Goal: Task Accomplishment & Management: Use online tool/utility

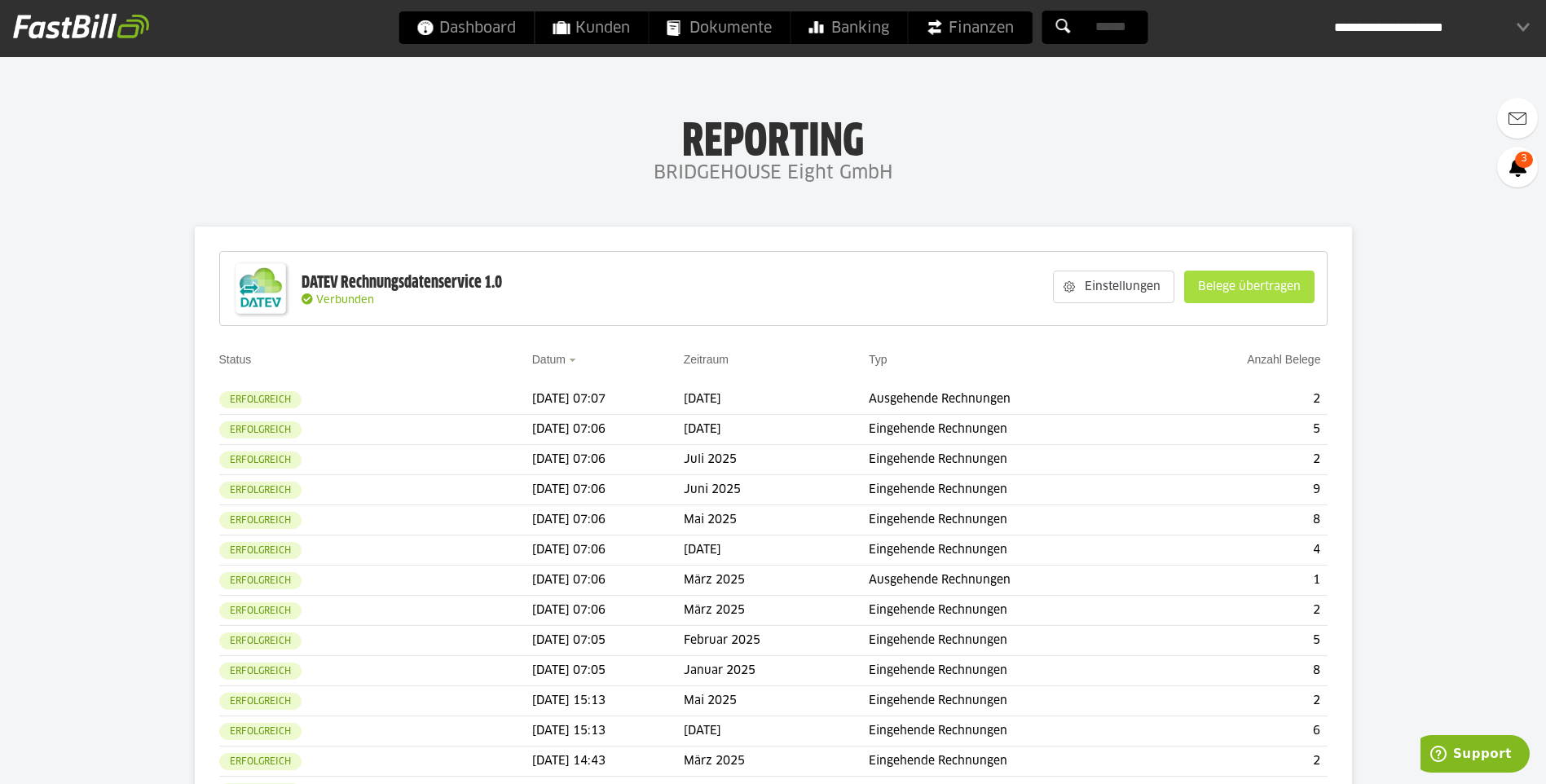
click at [1213, 293] on slot "Belege übertragen" at bounding box center [1250, 287] width 129 height 31
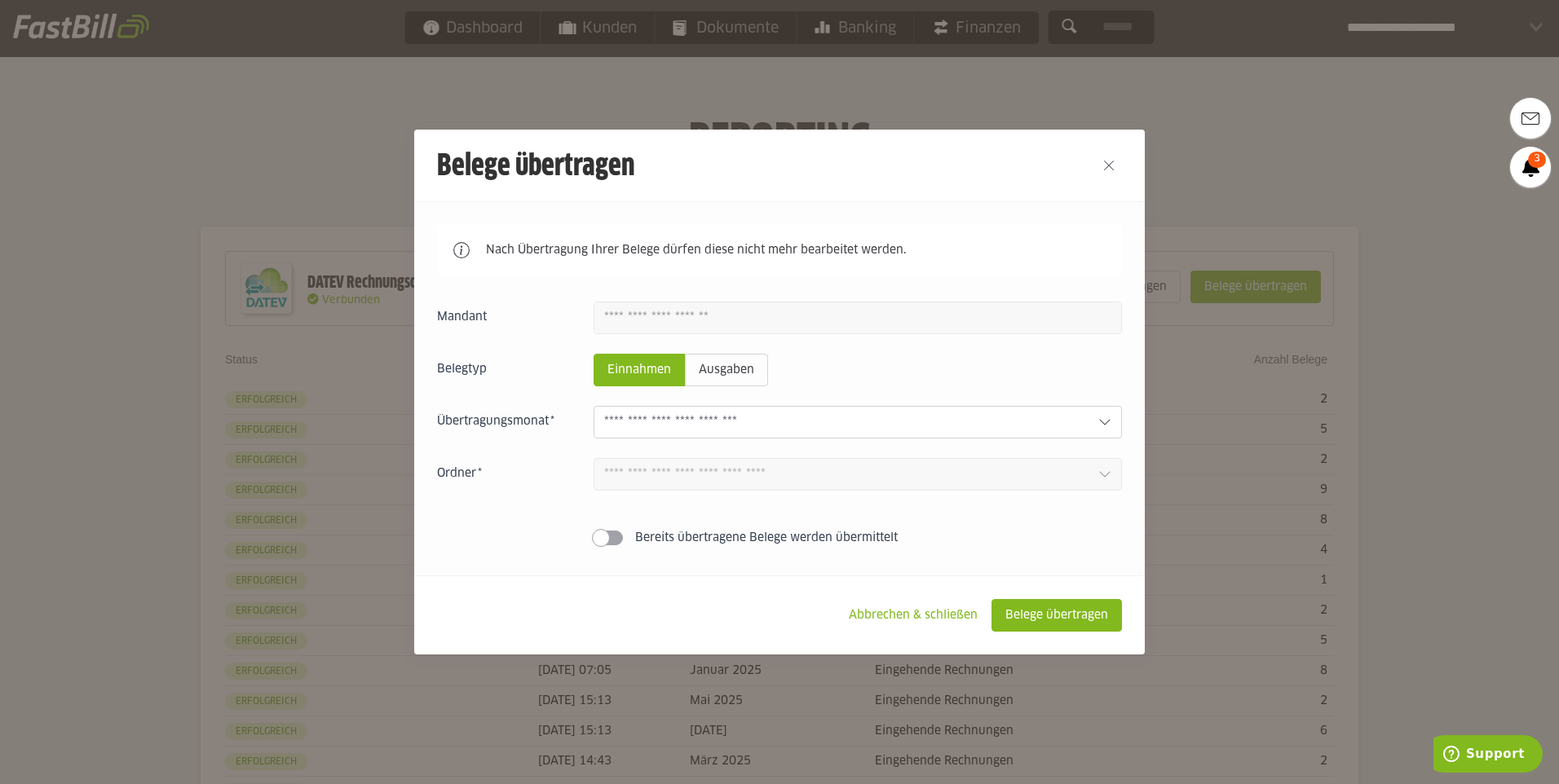
click at [1041, 420] on input "text" at bounding box center [845, 422] width 481 height 18
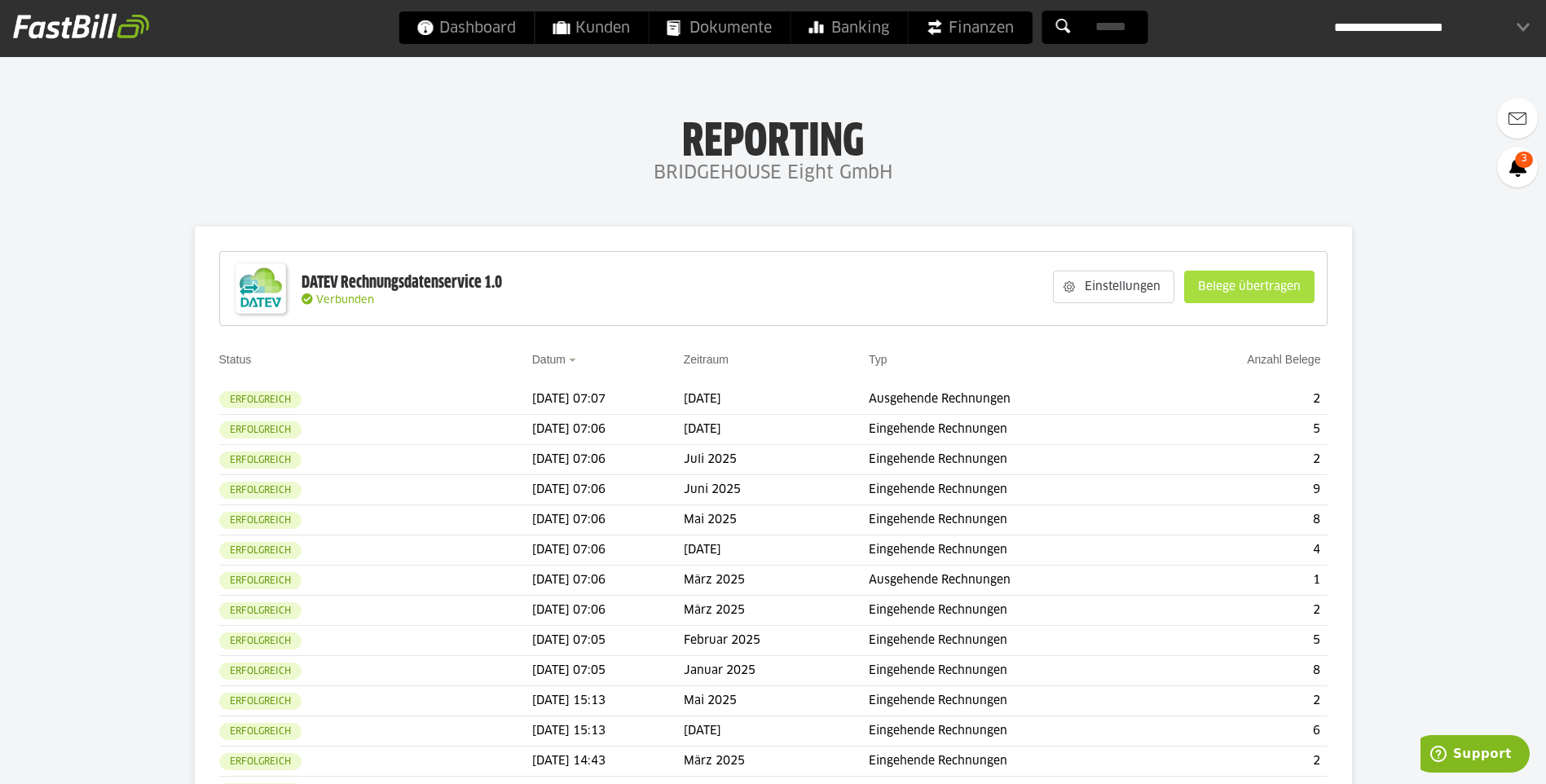
click at [1224, 286] on slot "Belege übertragen" at bounding box center [1250, 287] width 129 height 31
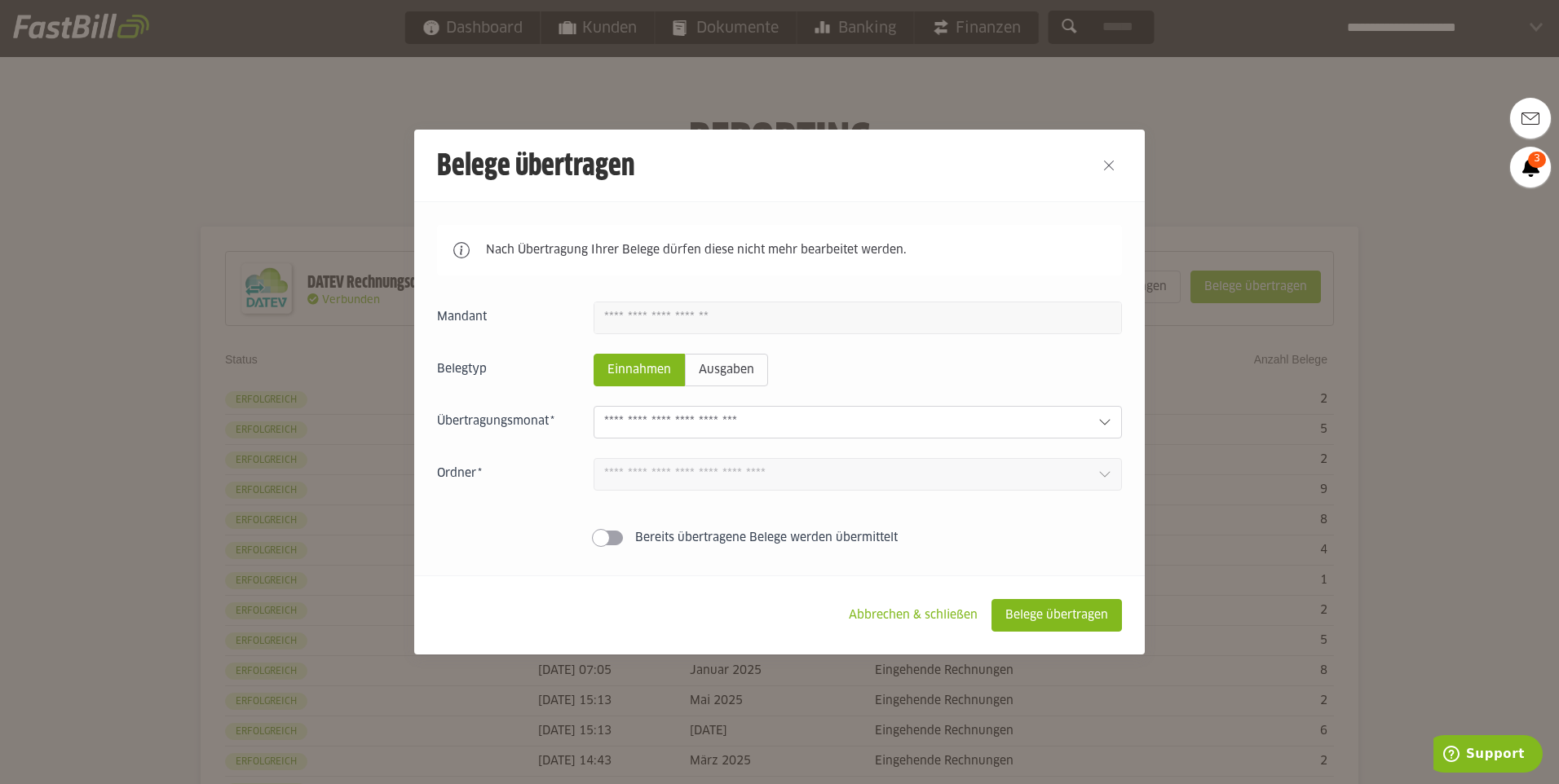
click at [990, 425] on input "text" at bounding box center [845, 422] width 481 height 18
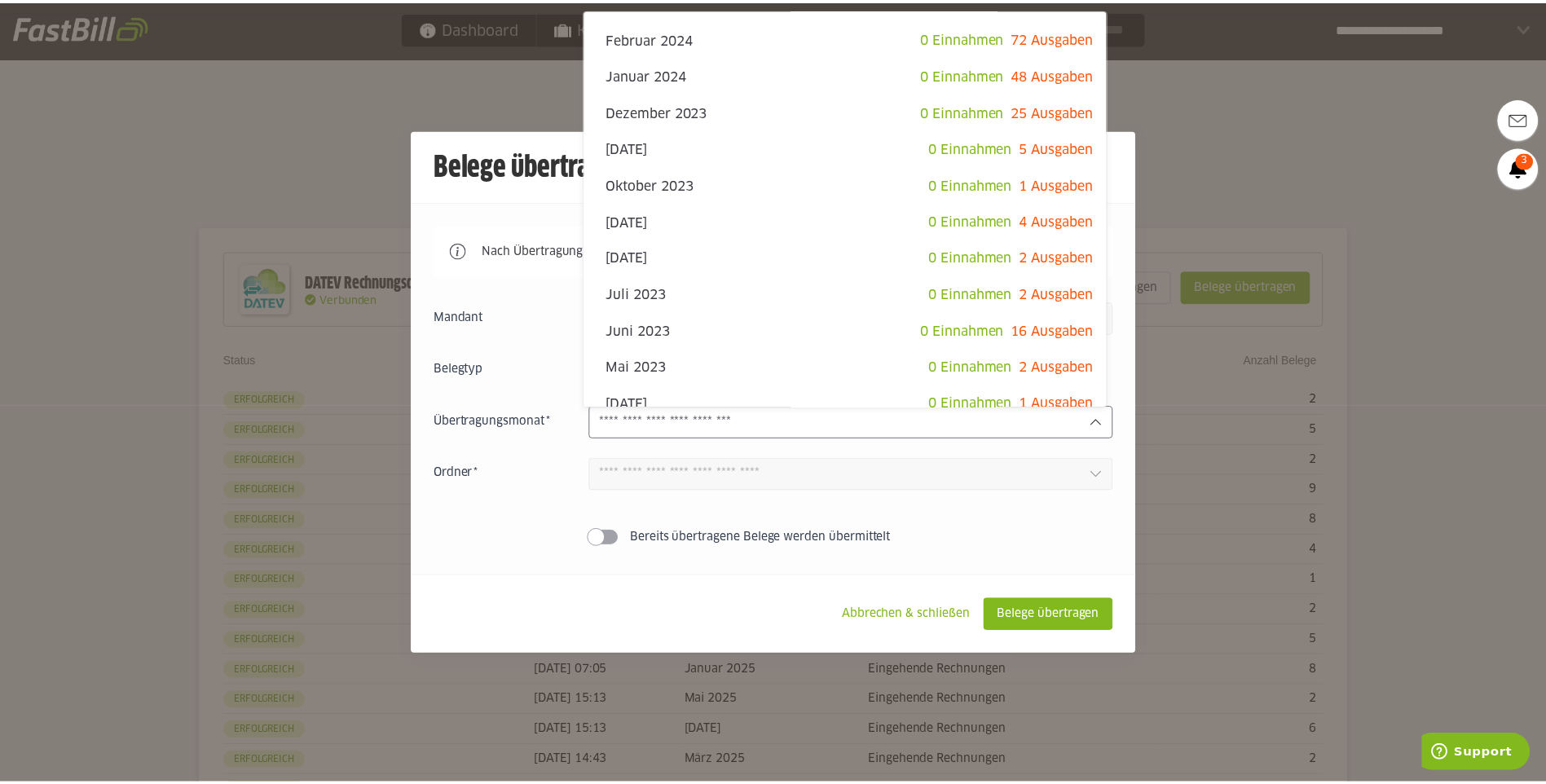
scroll to position [783, 0]
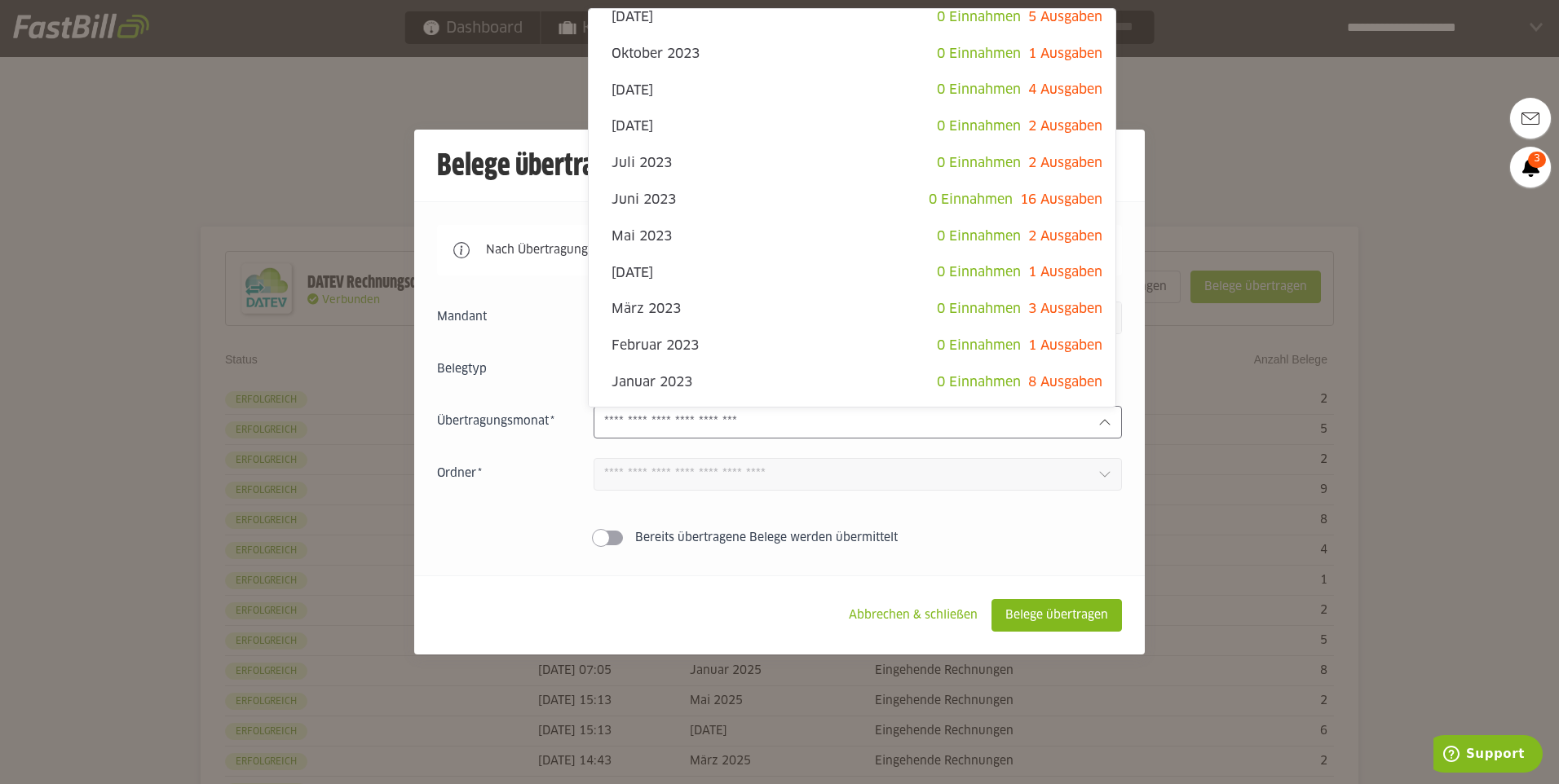
click at [1256, 181] on div at bounding box center [780, 392] width 1559 height 784
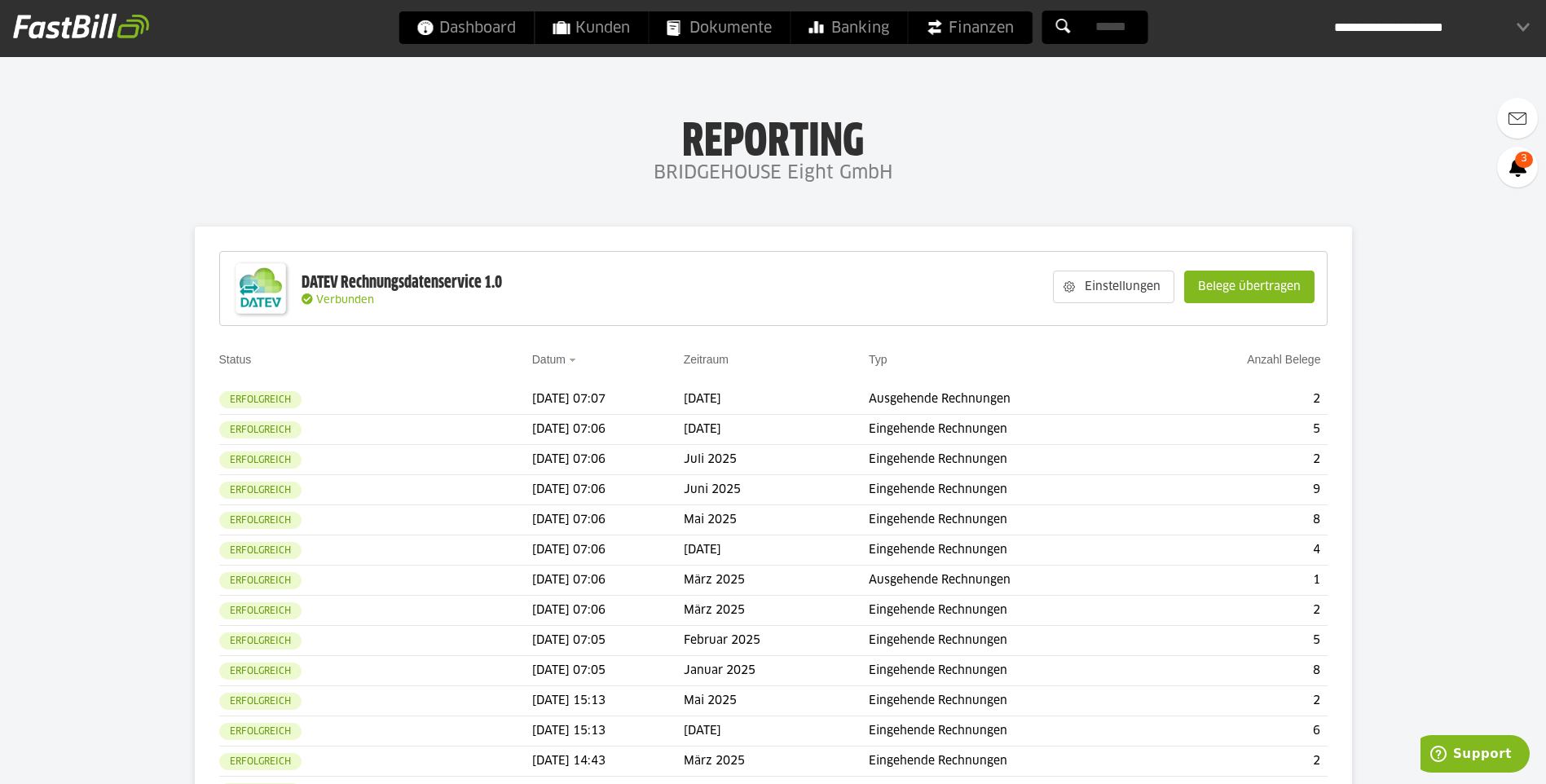
click at [1304, 282] on slot "Belege übertragen" at bounding box center [1250, 287] width 129 height 31
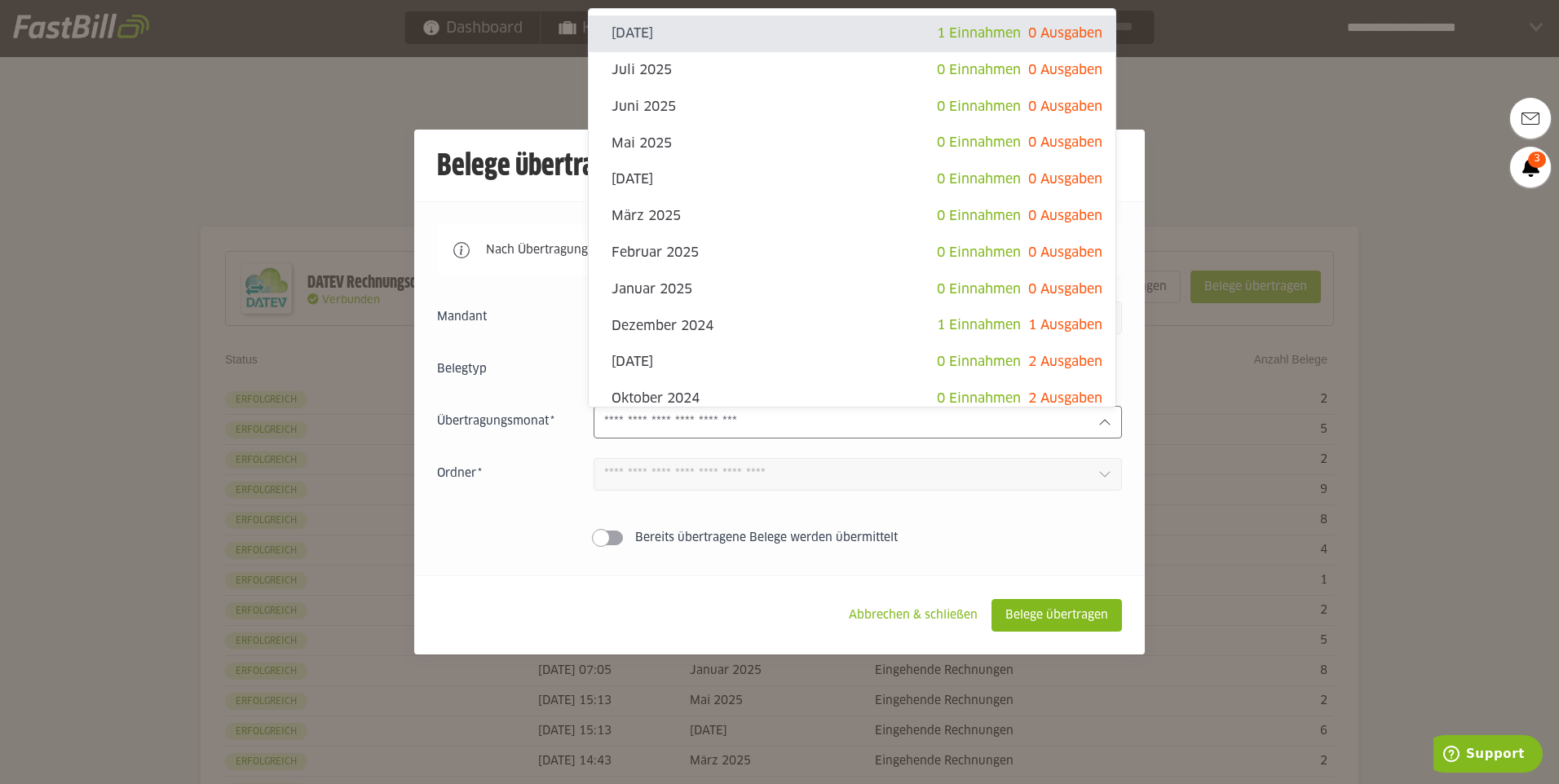
click at [1098, 422] on icon at bounding box center [1105, 422] width 13 height 13
